Goal: Find contact information: Find contact information

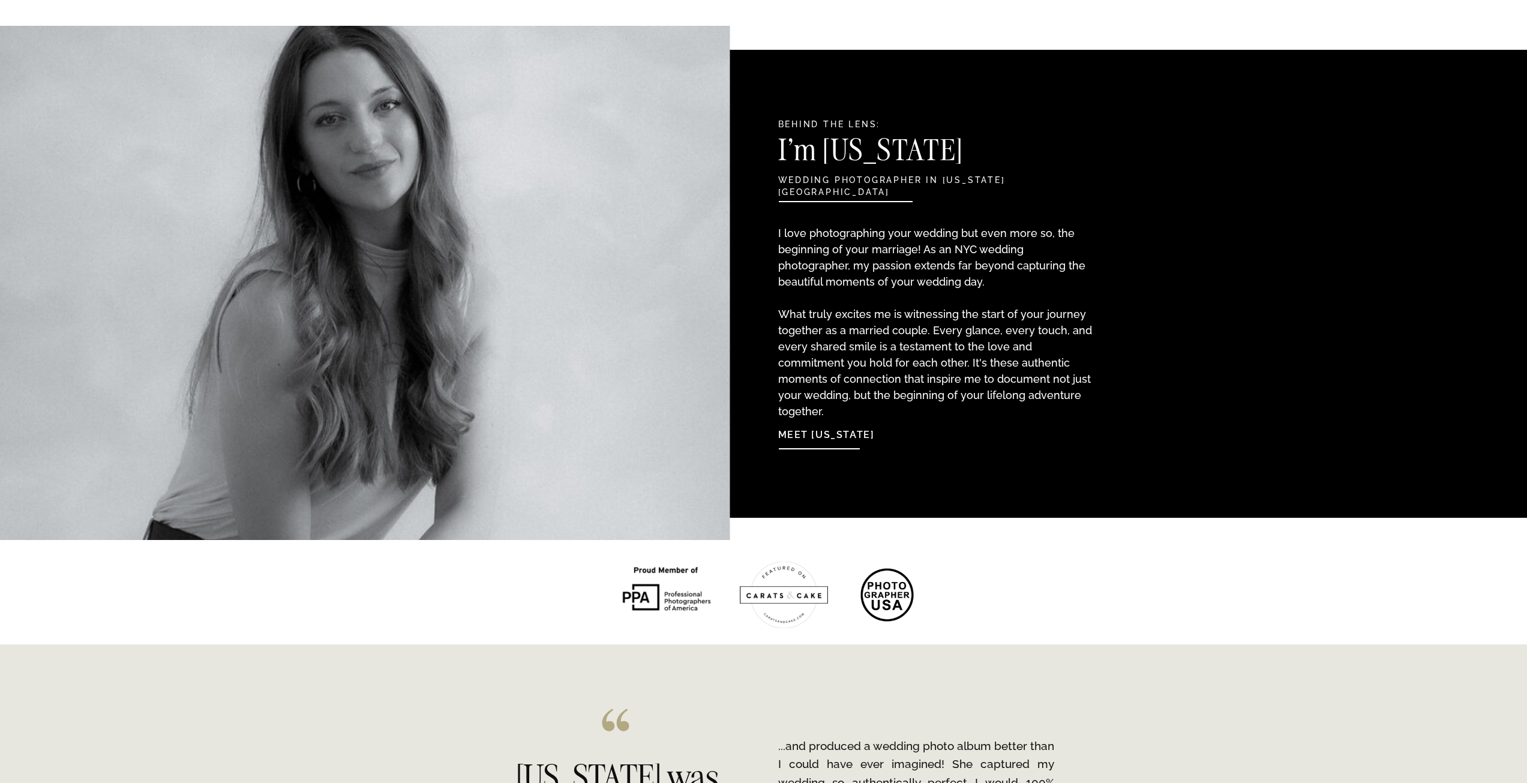
scroll to position [1100, 0]
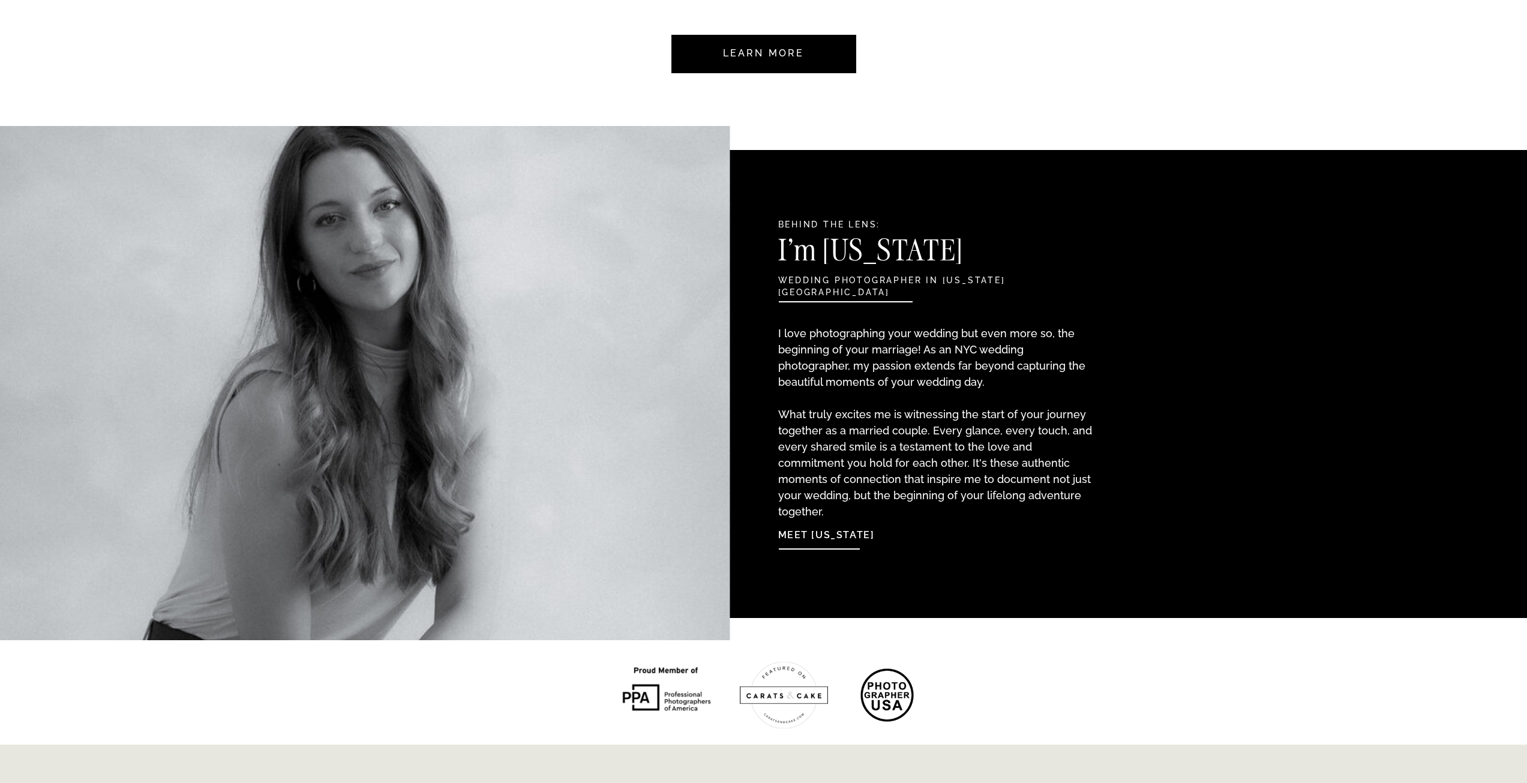
click at [837, 531] on nav "Meet [US_STATE]" at bounding box center [843, 533] width 130 height 26
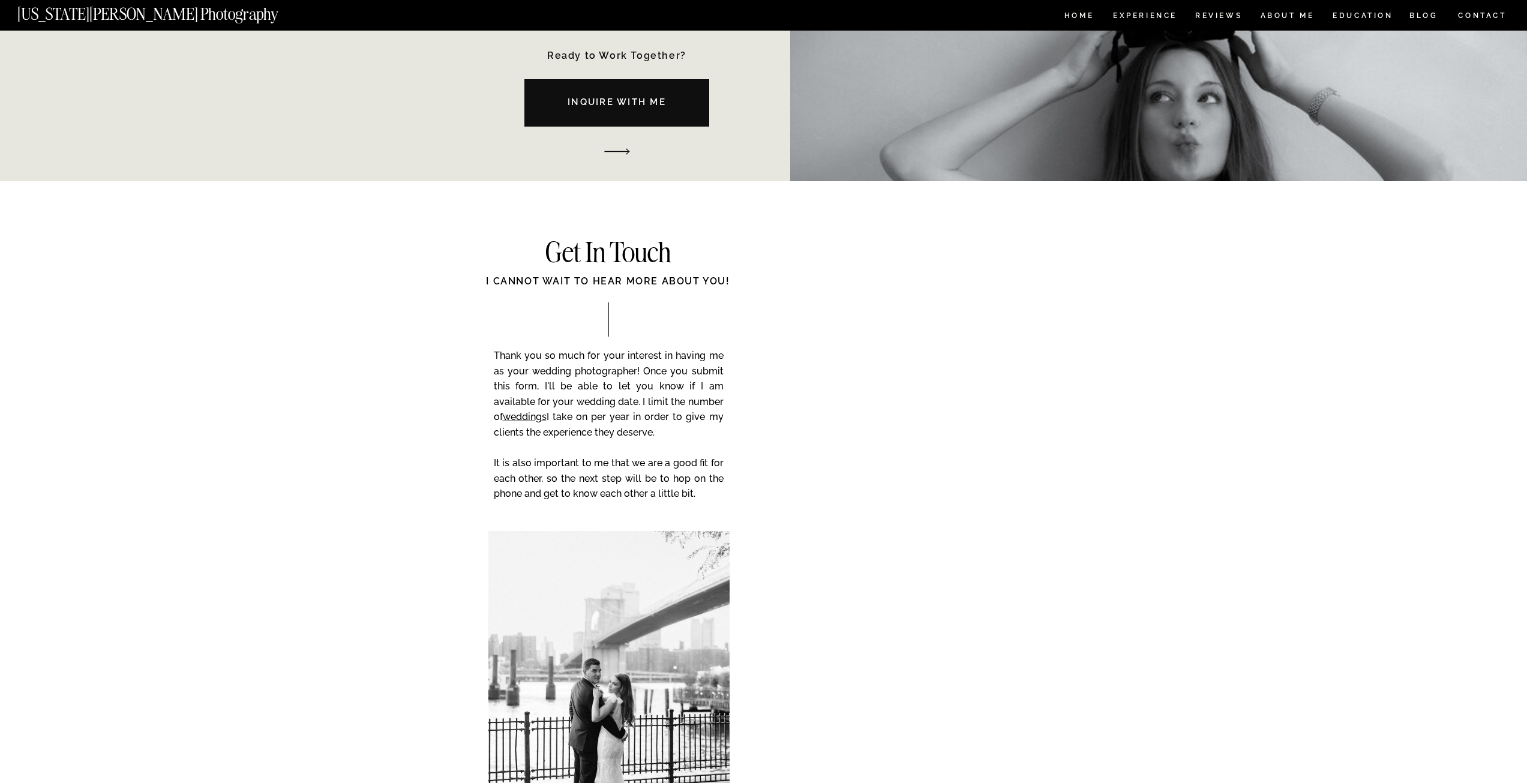
scroll to position [1901, 0]
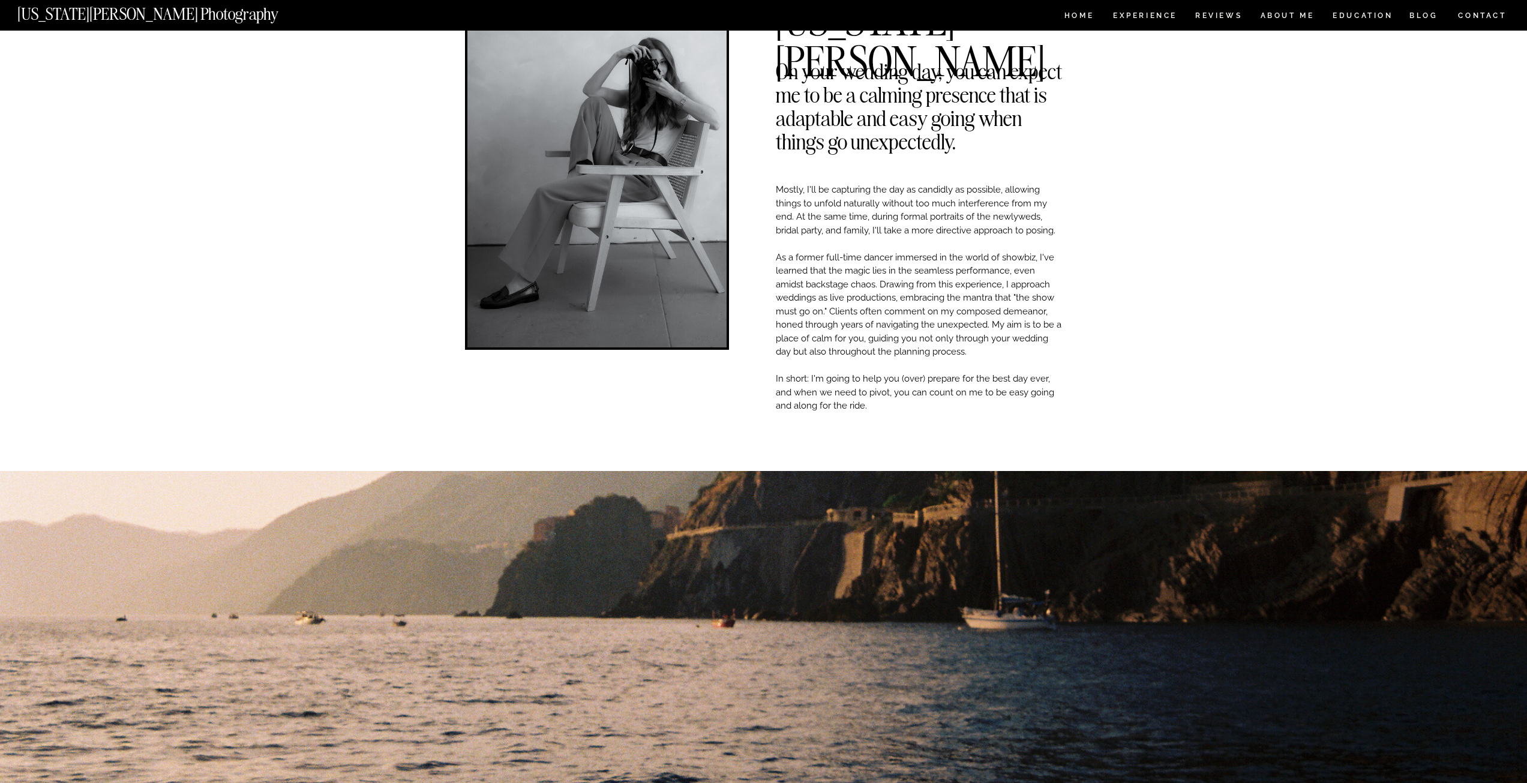
scroll to position [0, 0]
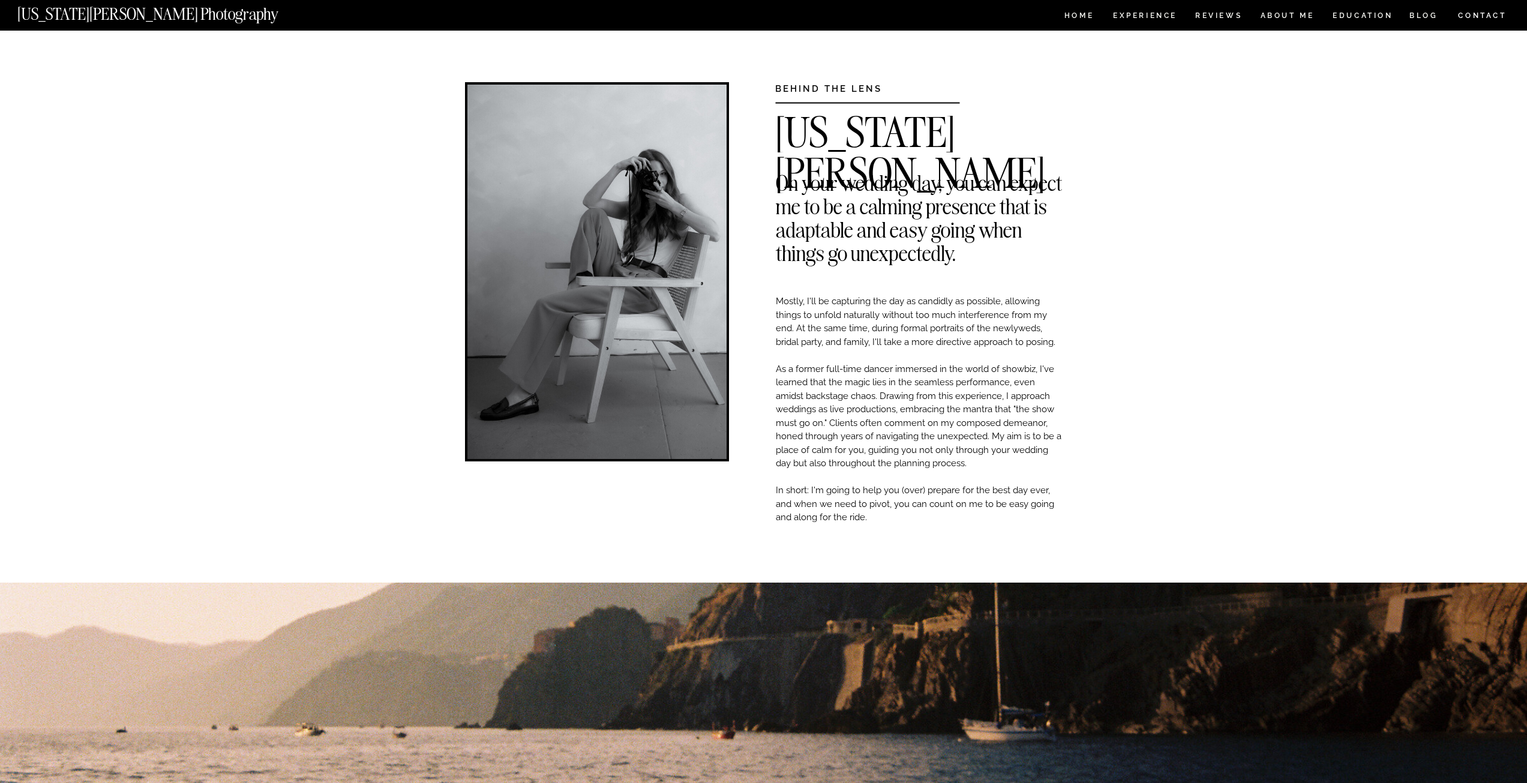
click at [1477, 17] on nav "CONTACT" at bounding box center [1483, 15] width 50 height 13
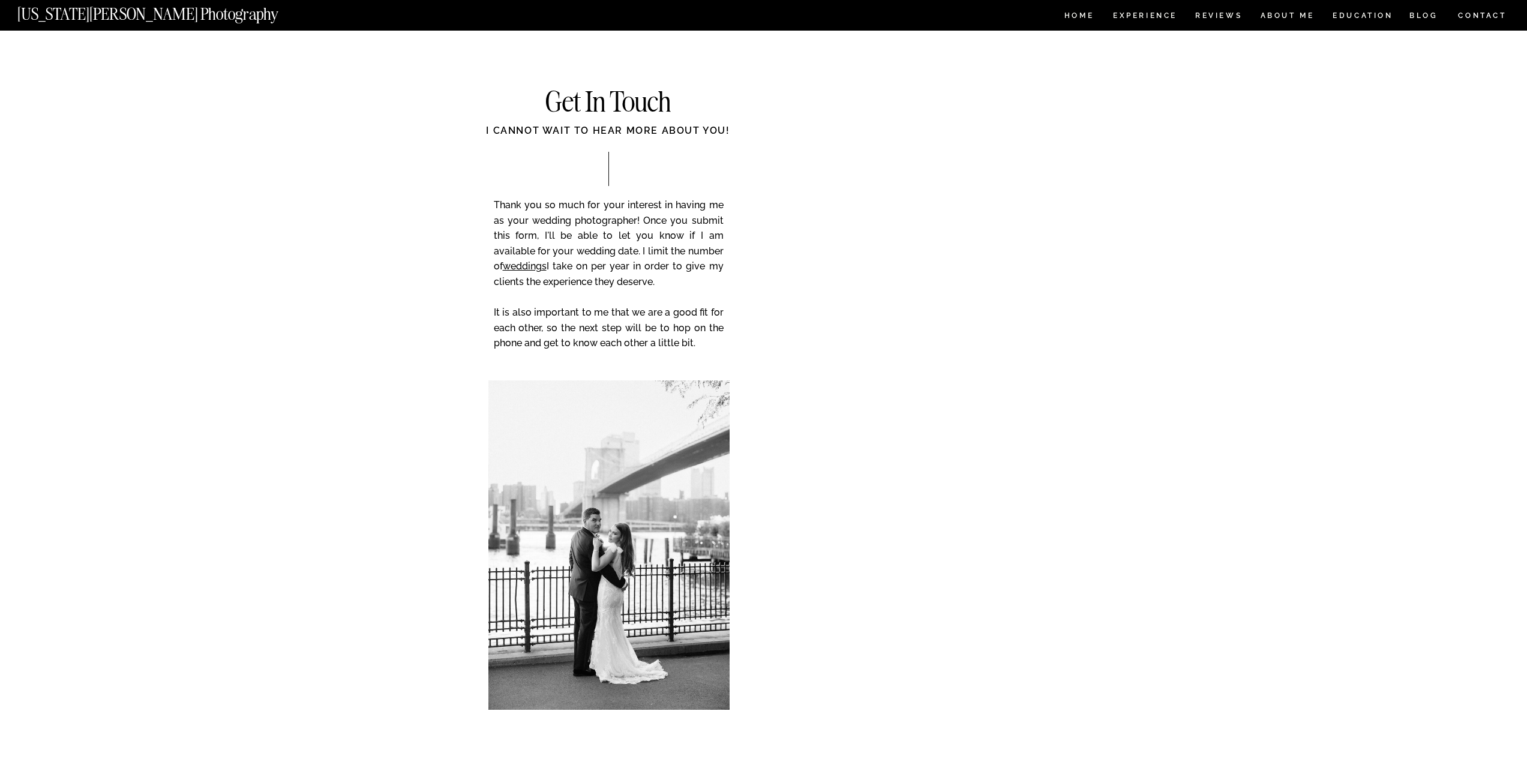
click at [392, 266] on div "CONTACT BLOG REVIEWS ABOUT ME Experience EDUCATION HOME Georgia Sheridan Photog…" at bounding box center [763, 574] width 1527 height 1149
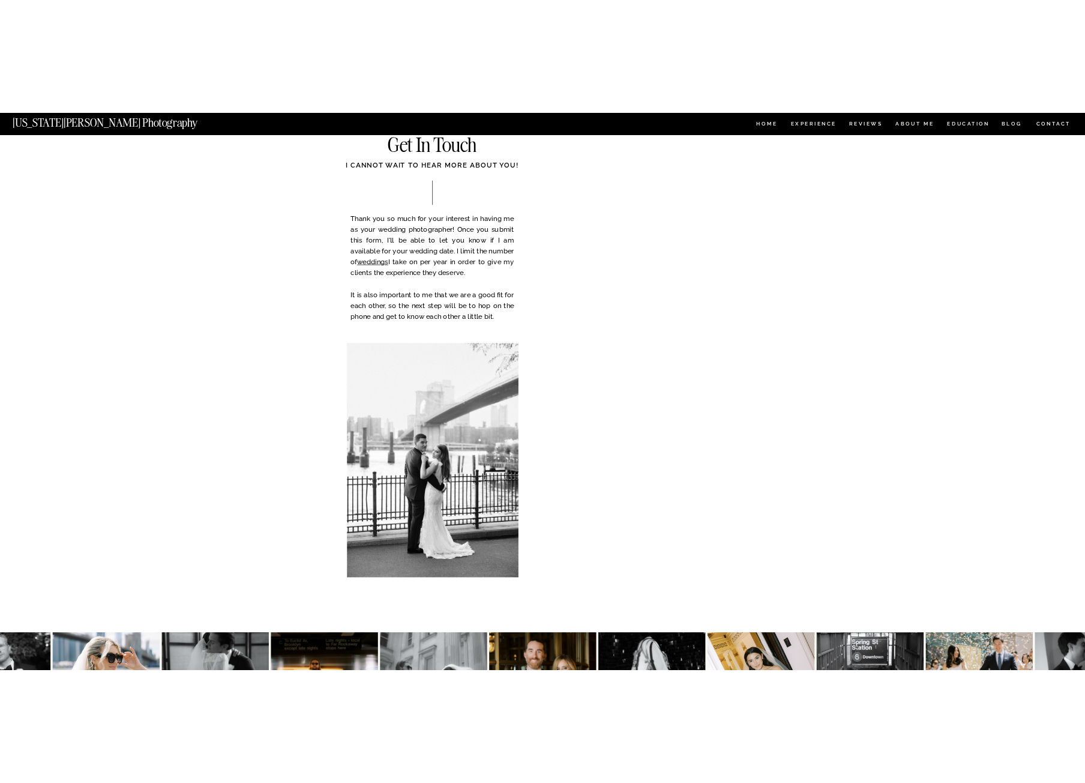
scroll to position [100, 0]
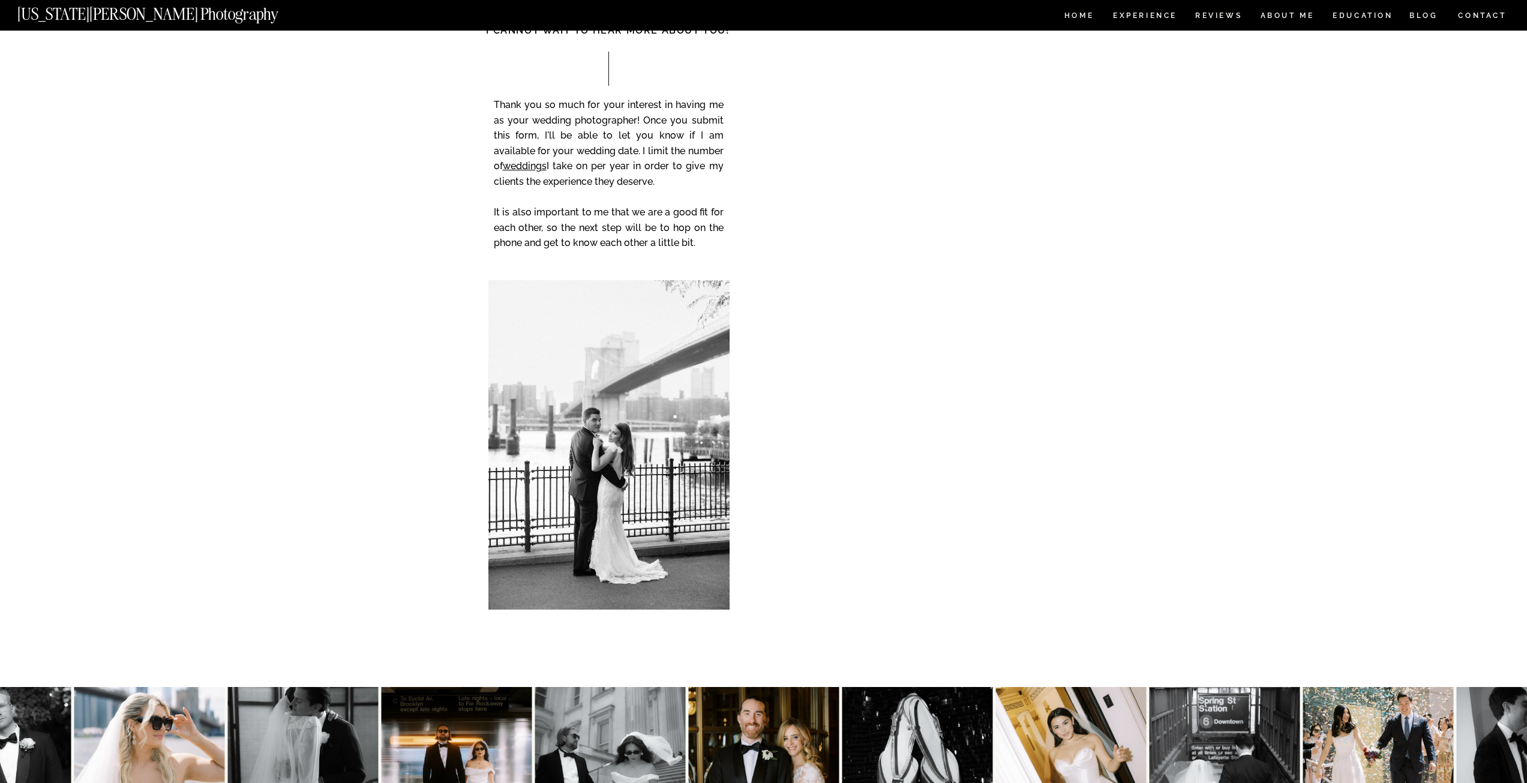
click at [756, 296] on div "CONTACT BLOG REVIEWS ABOUT ME Experience EDUCATION HOME Georgia Sheridan Photog…" at bounding box center [763, 474] width 1527 height 1149
